Goal: Task Accomplishment & Management: Manage account settings

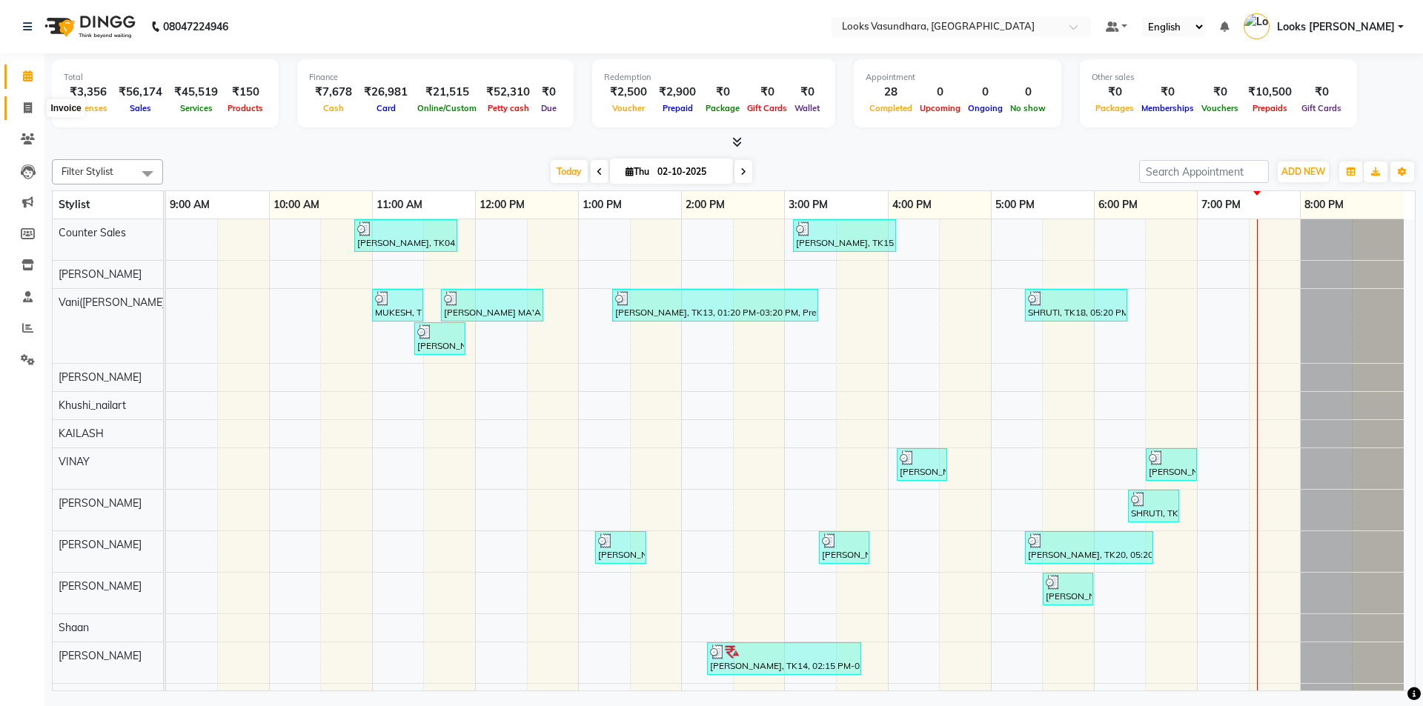
click at [17, 100] on span at bounding box center [28, 108] width 26 height 17
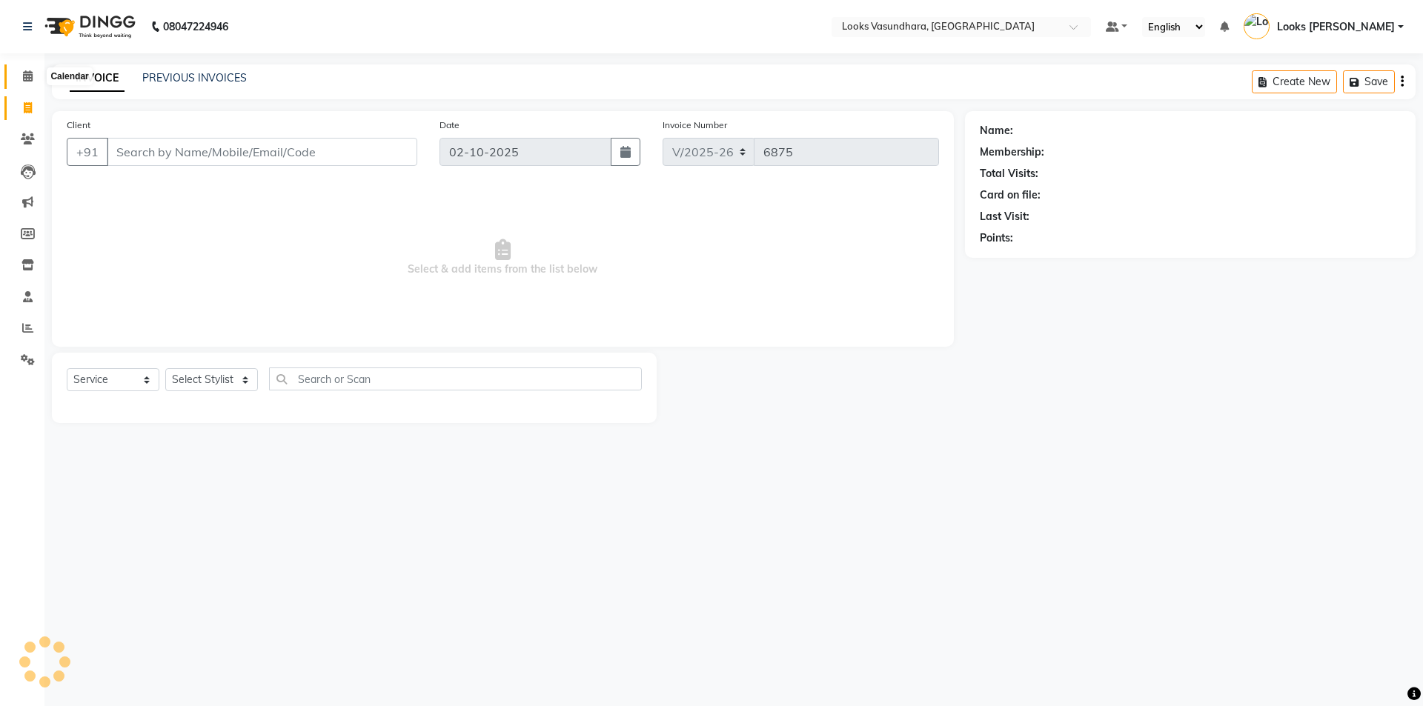
click at [23, 76] on icon at bounding box center [28, 75] width 10 height 11
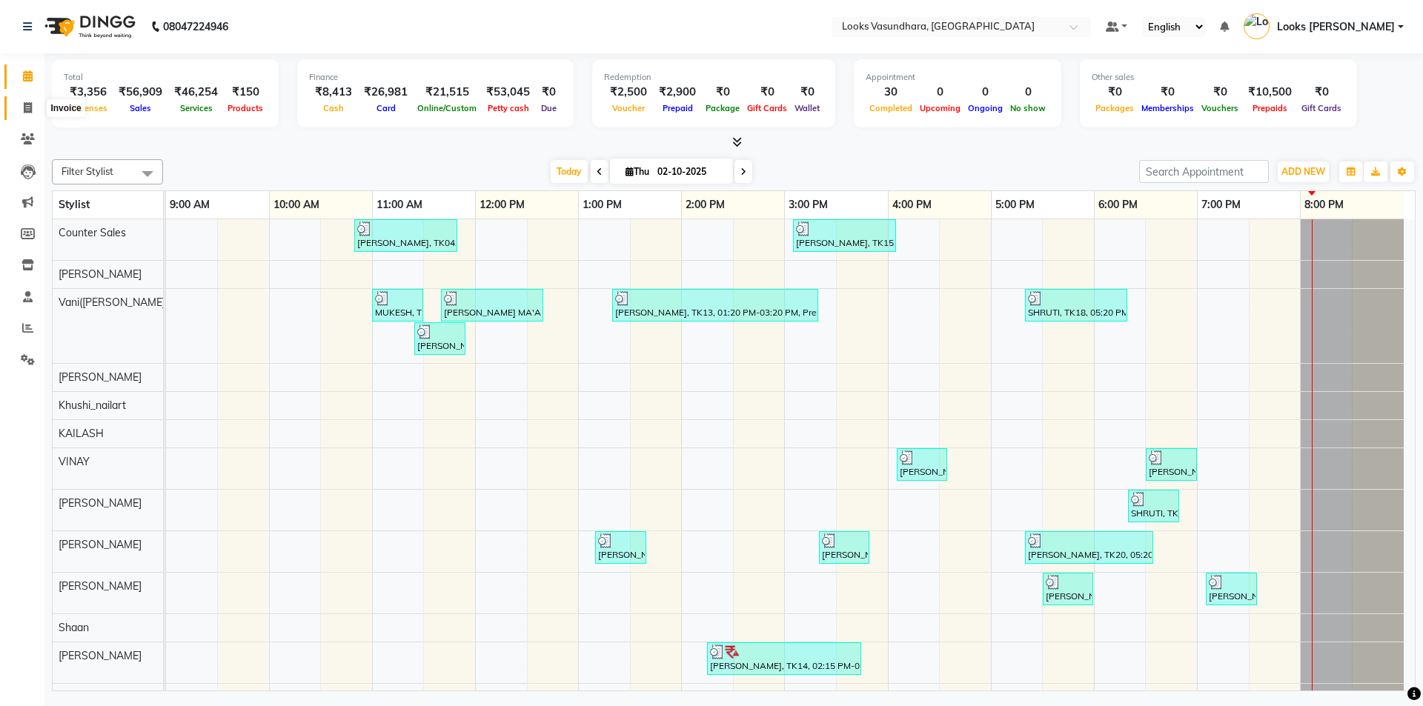
click at [26, 110] on icon at bounding box center [28, 107] width 8 height 11
select select "service"
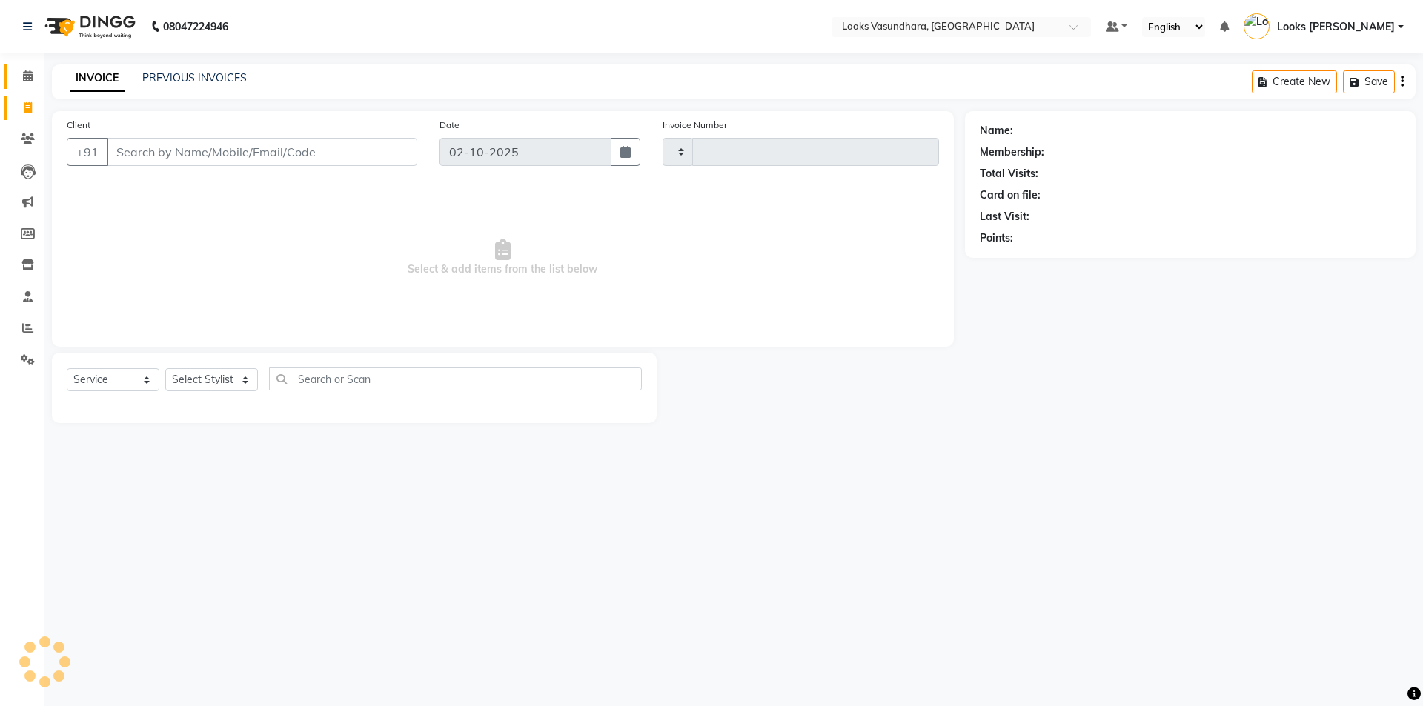
type input "6877"
select select "4370"
click at [26, 75] on icon at bounding box center [28, 75] width 10 height 11
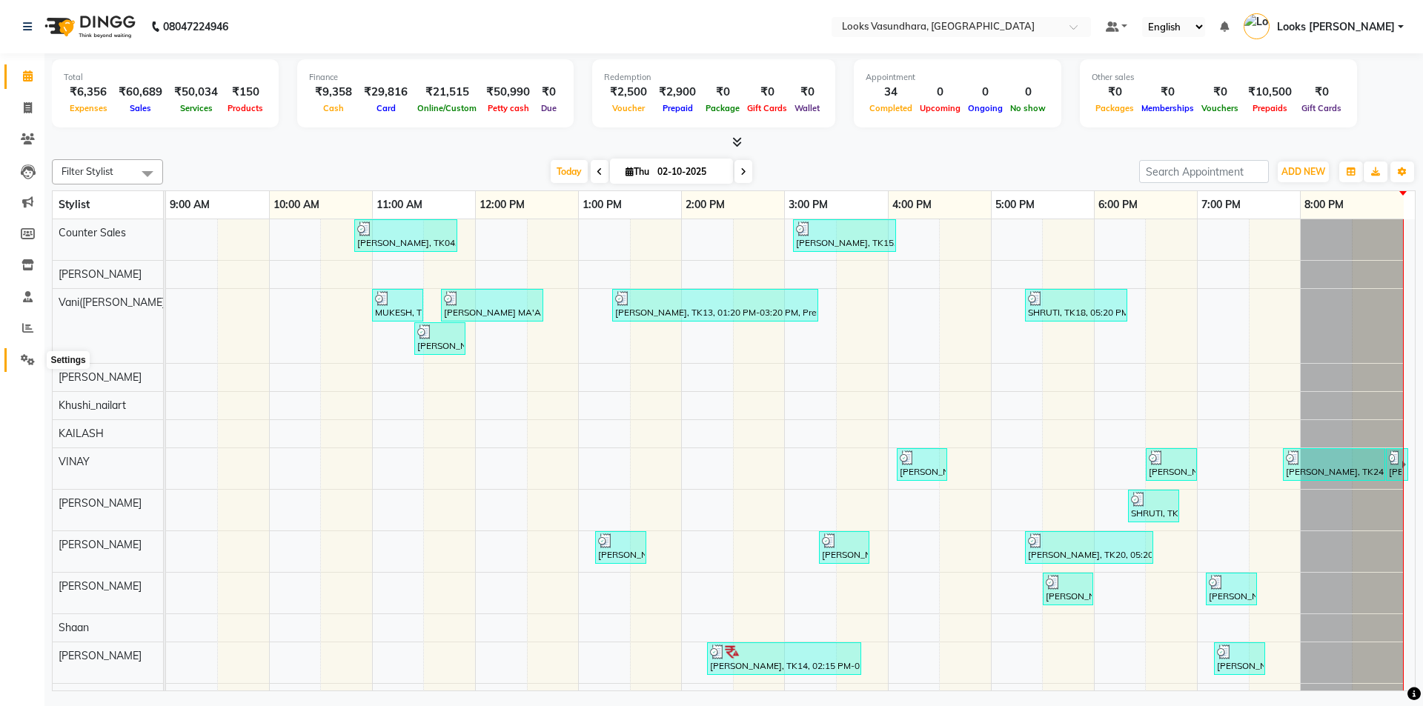
click at [20, 357] on span at bounding box center [28, 360] width 26 height 17
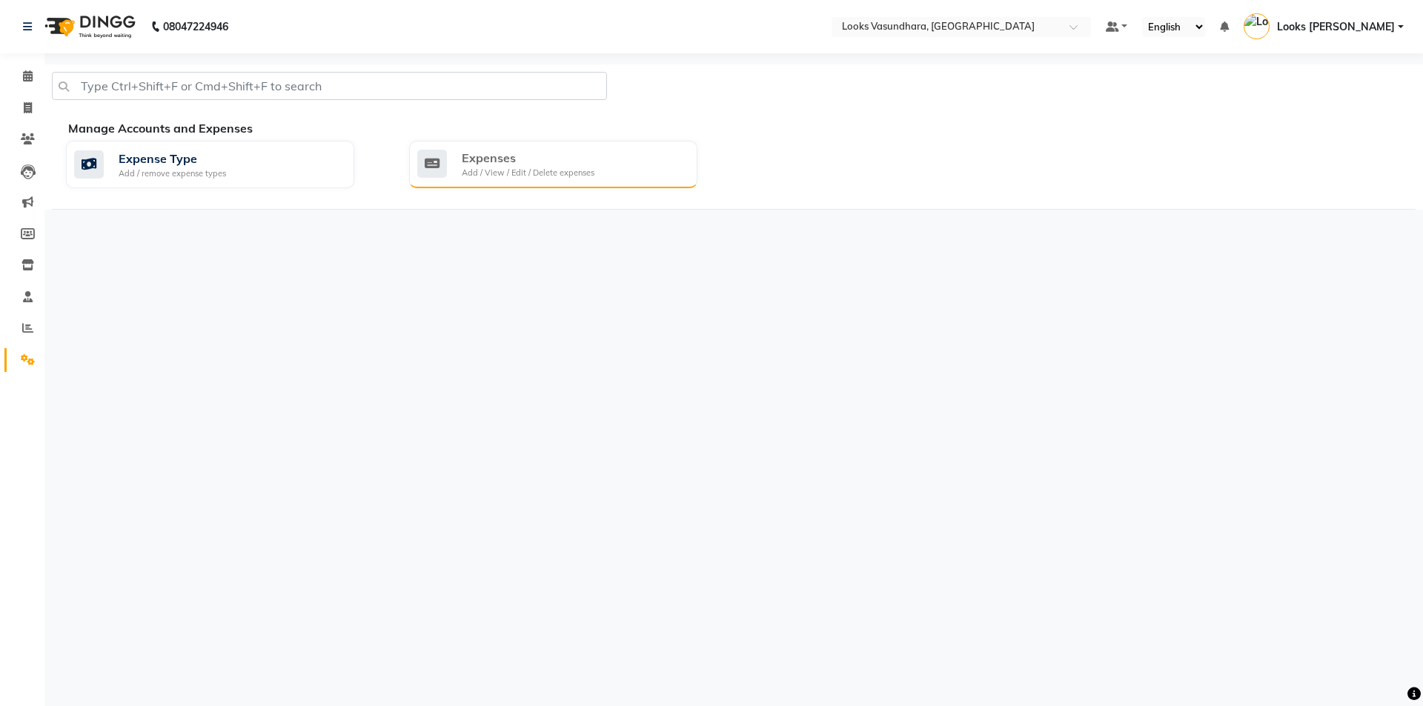
click at [582, 170] on div "Add / View / Edit / Delete expenses" at bounding box center [528, 173] width 133 height 13
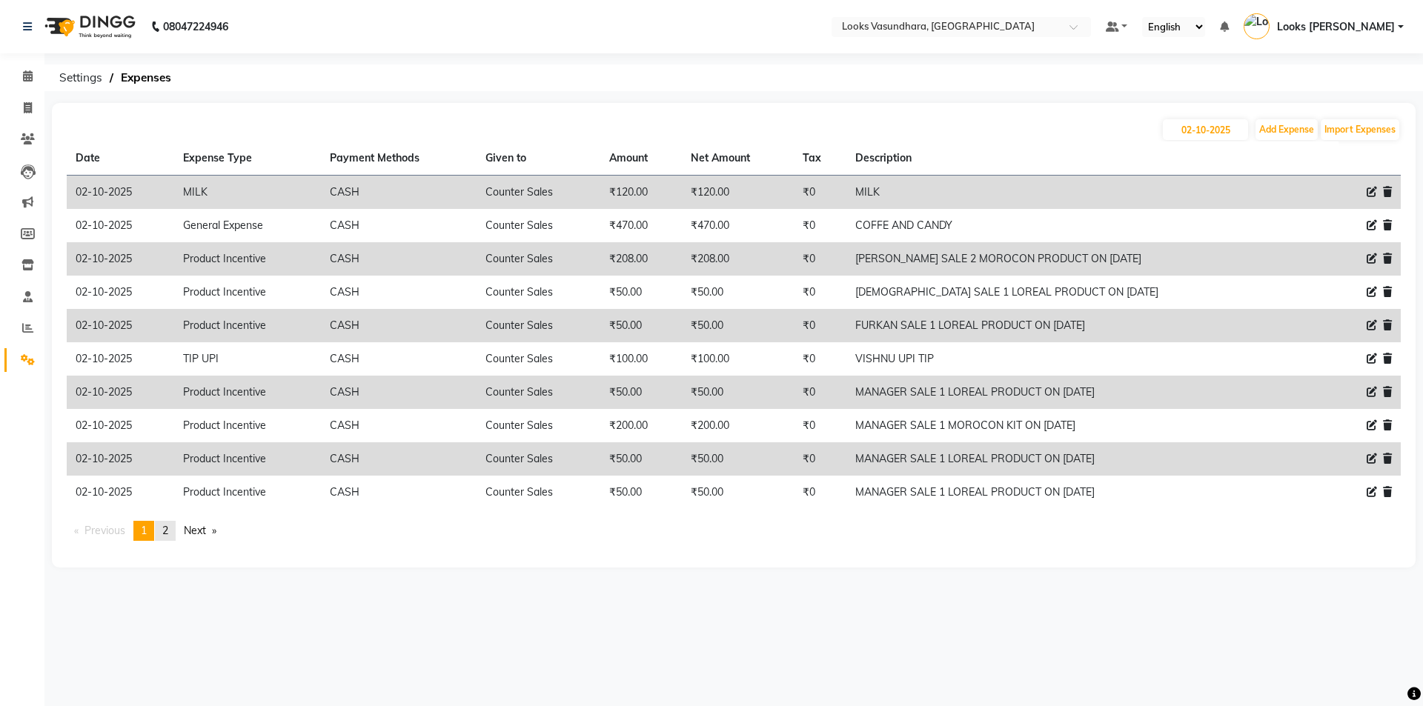
click at [167, 530] on span "2" at bounding box center [165, 530] width 6 height 13
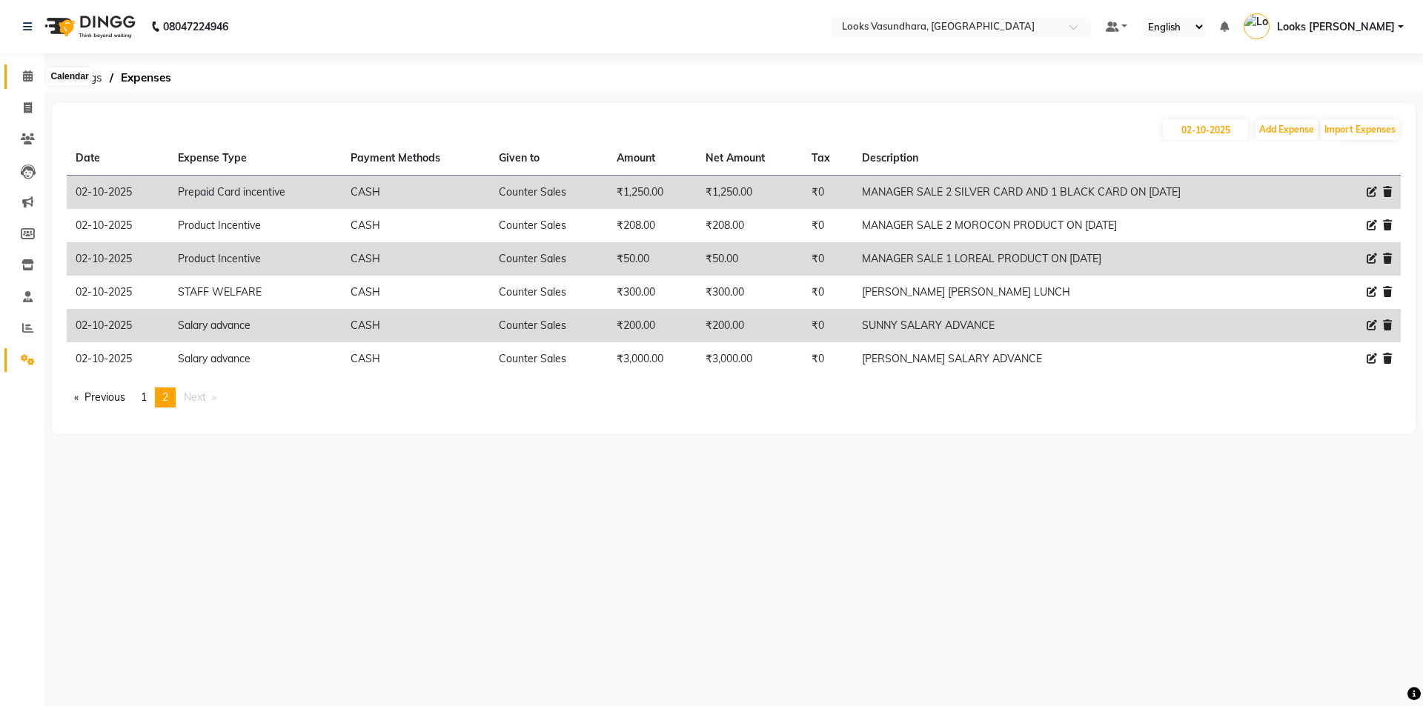
click at [33, 76] on span at bounding box center [28, 76] width 26 height 17
